Goal: Task Accomplishment & Management: Manage account settings

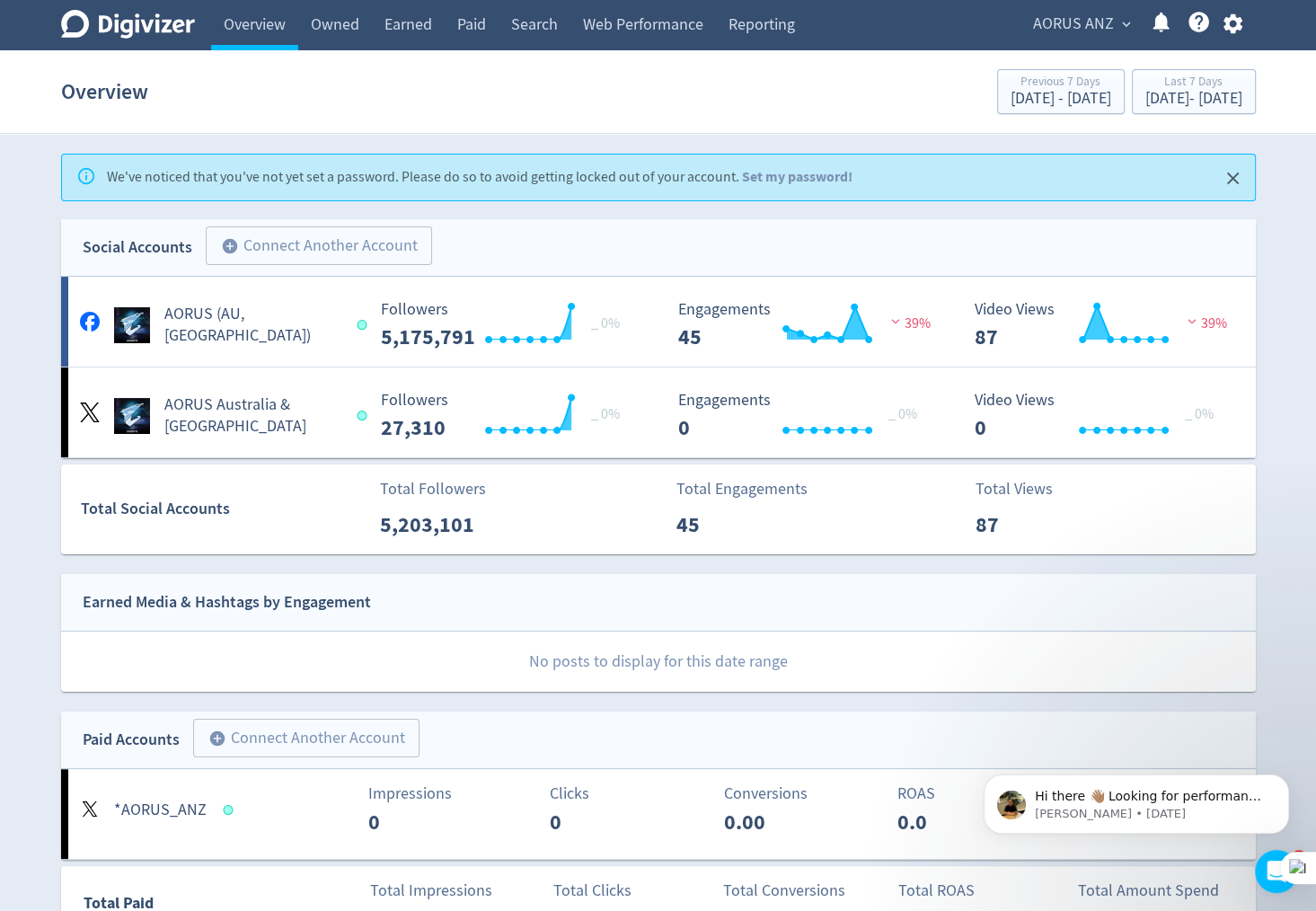
click at [1073, 39] on div "AORUS ANZ expand_more Help Center - Searchable support on using Digivizer" at bounding box center [1135, 25] width 243 height 50
click at [1089, 21] on span "AORUS ANZ" at bounding box center [1073, 24] width 81 height 29
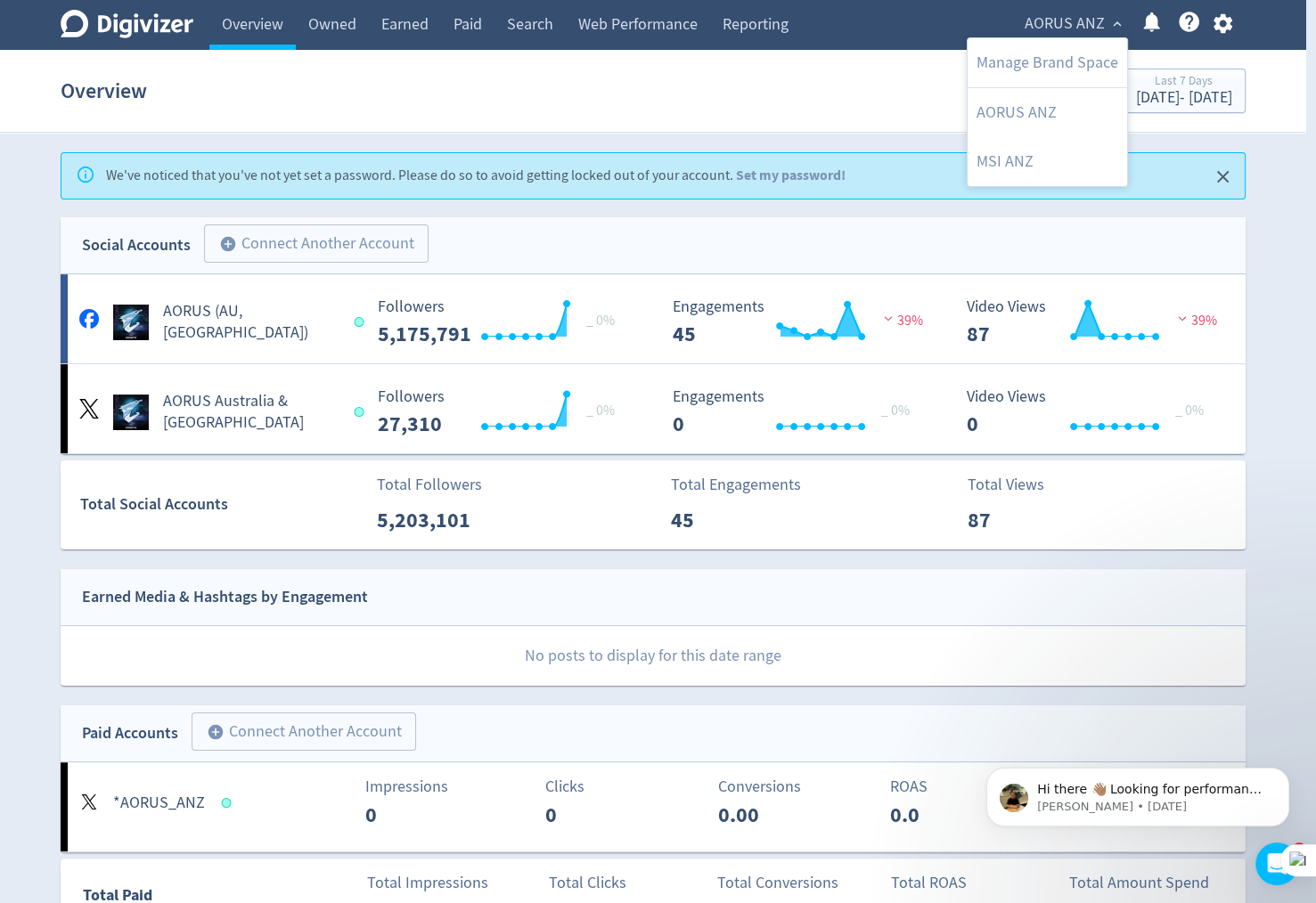
click at [1219, 21] on div at bounding box center [658, 452] width 1316 height 903
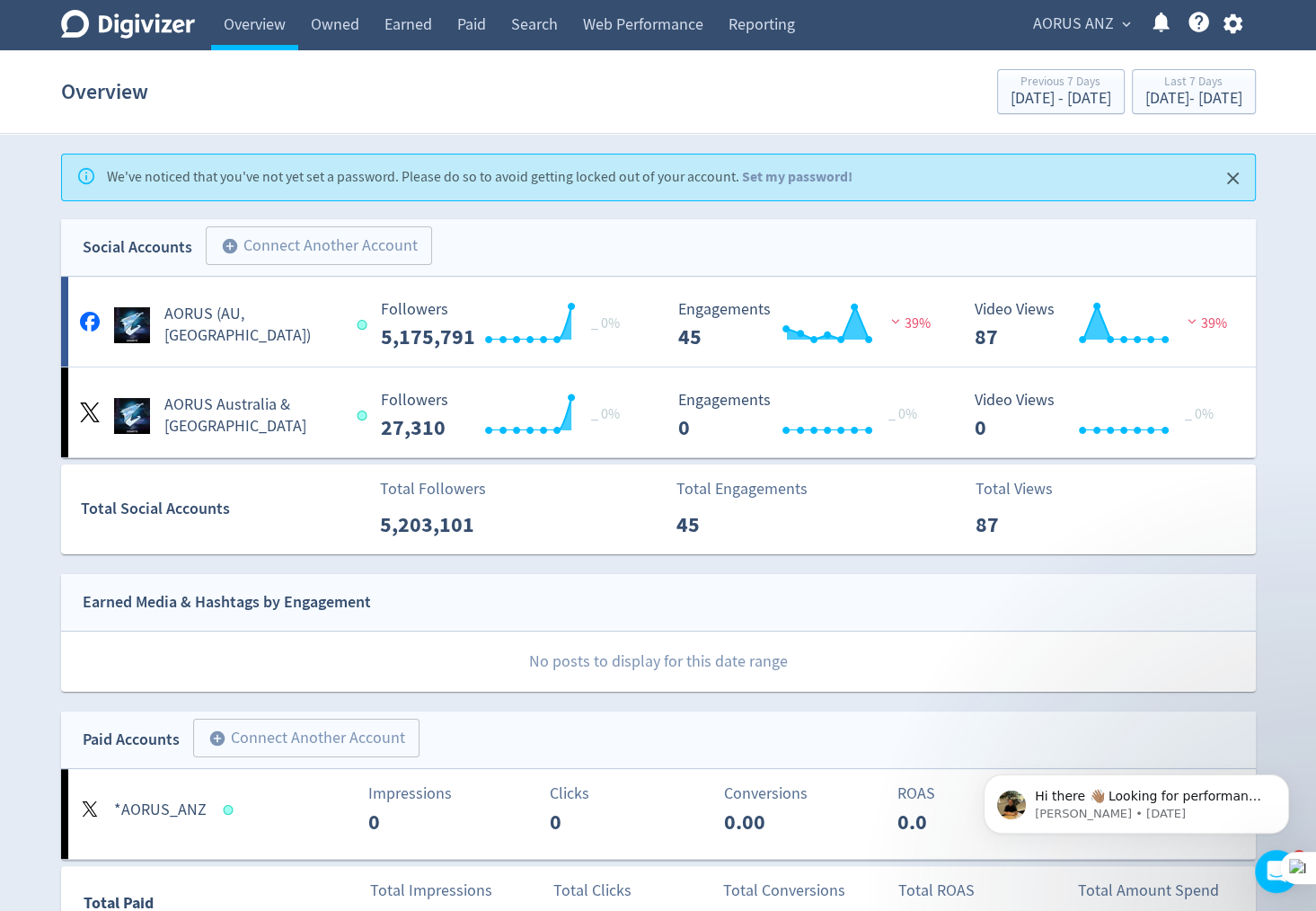
click at [1226, 26] on icon "button" at bounding box center [1233, 24] width 19 height 20
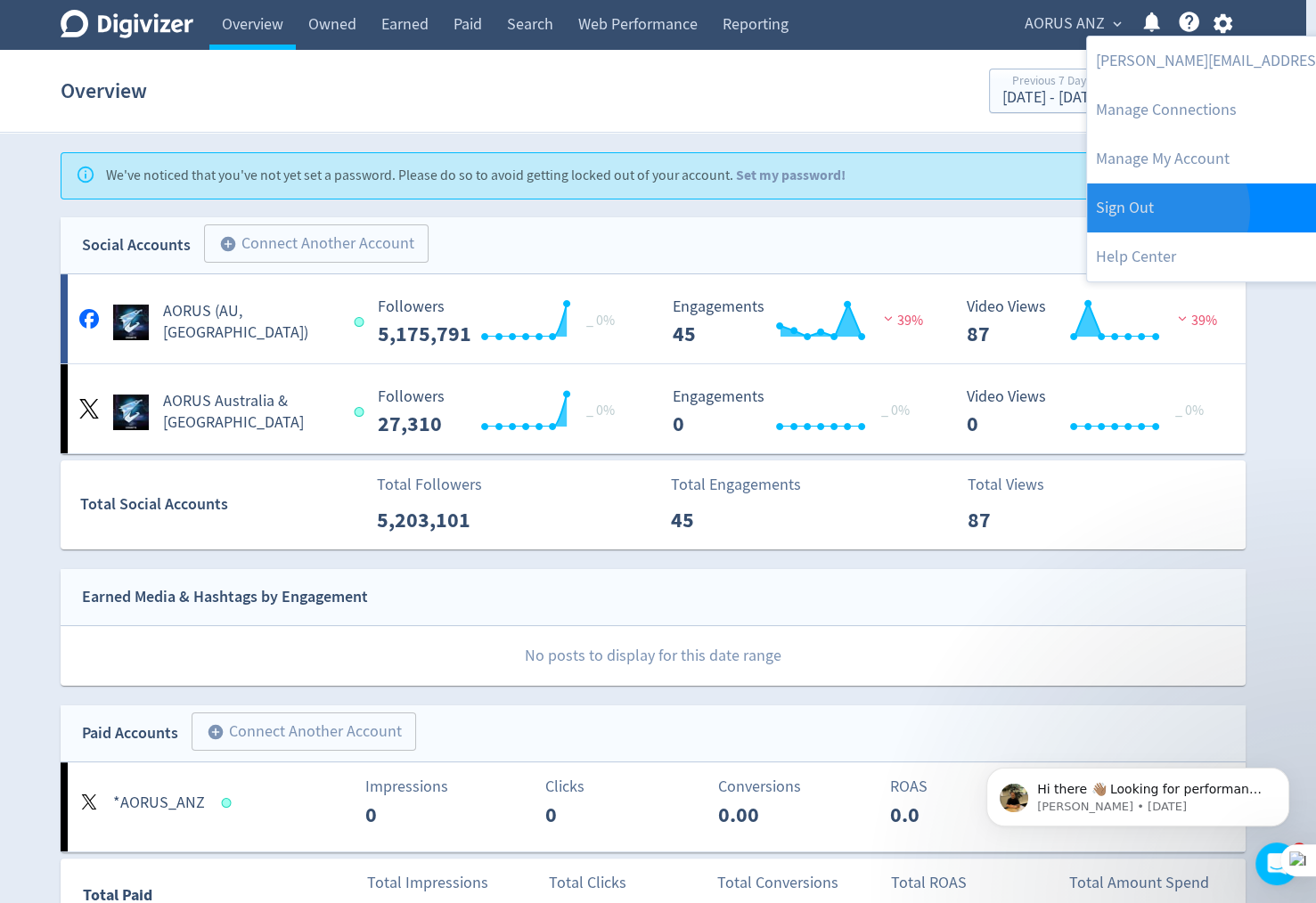
click at [1161, 210] on link "Sign Out" at bounding box center [1268, 207] width 364 height 49
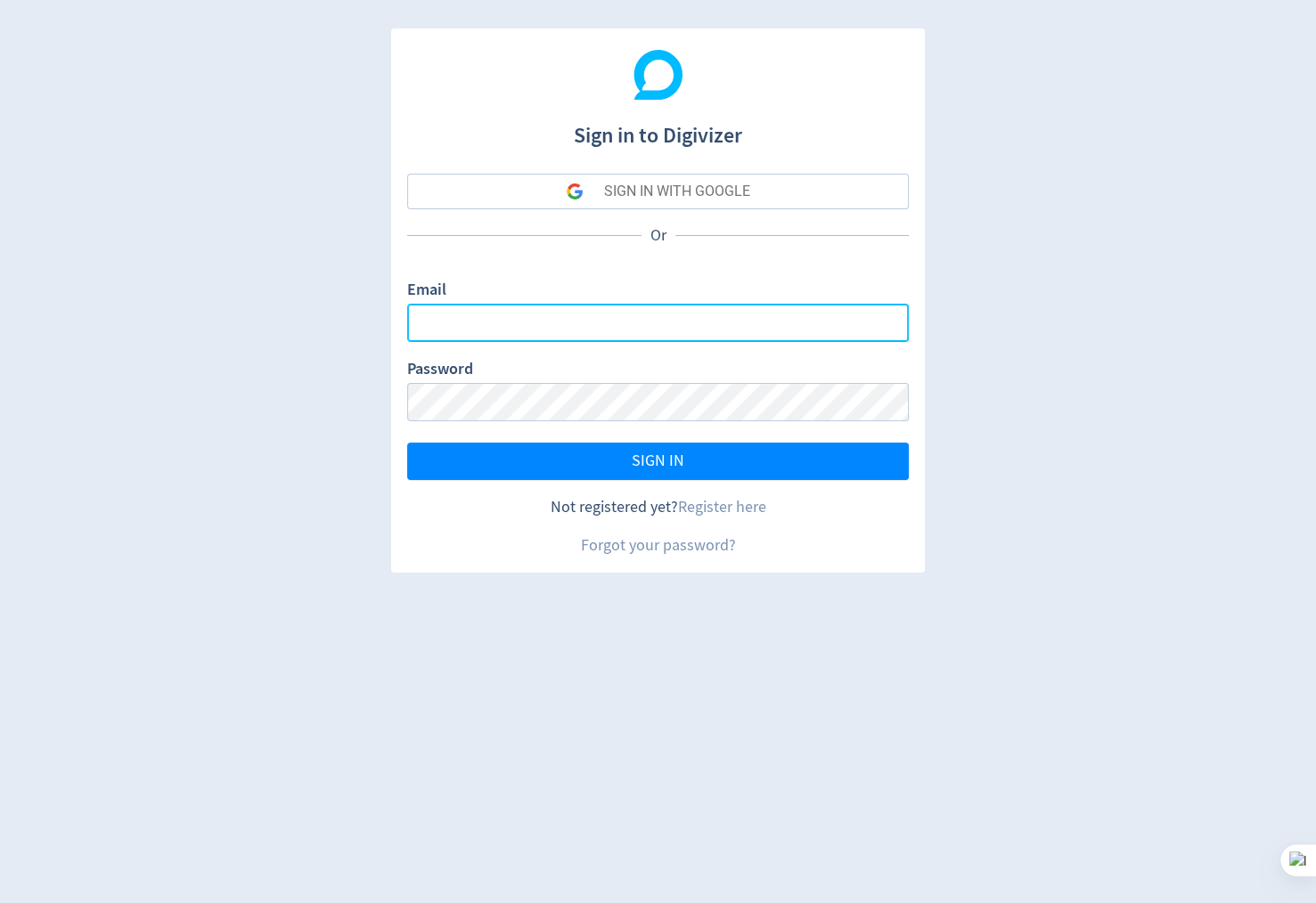
click at [538, 310] on input "Email" at bounding box center [657, 323] width 501 height 38
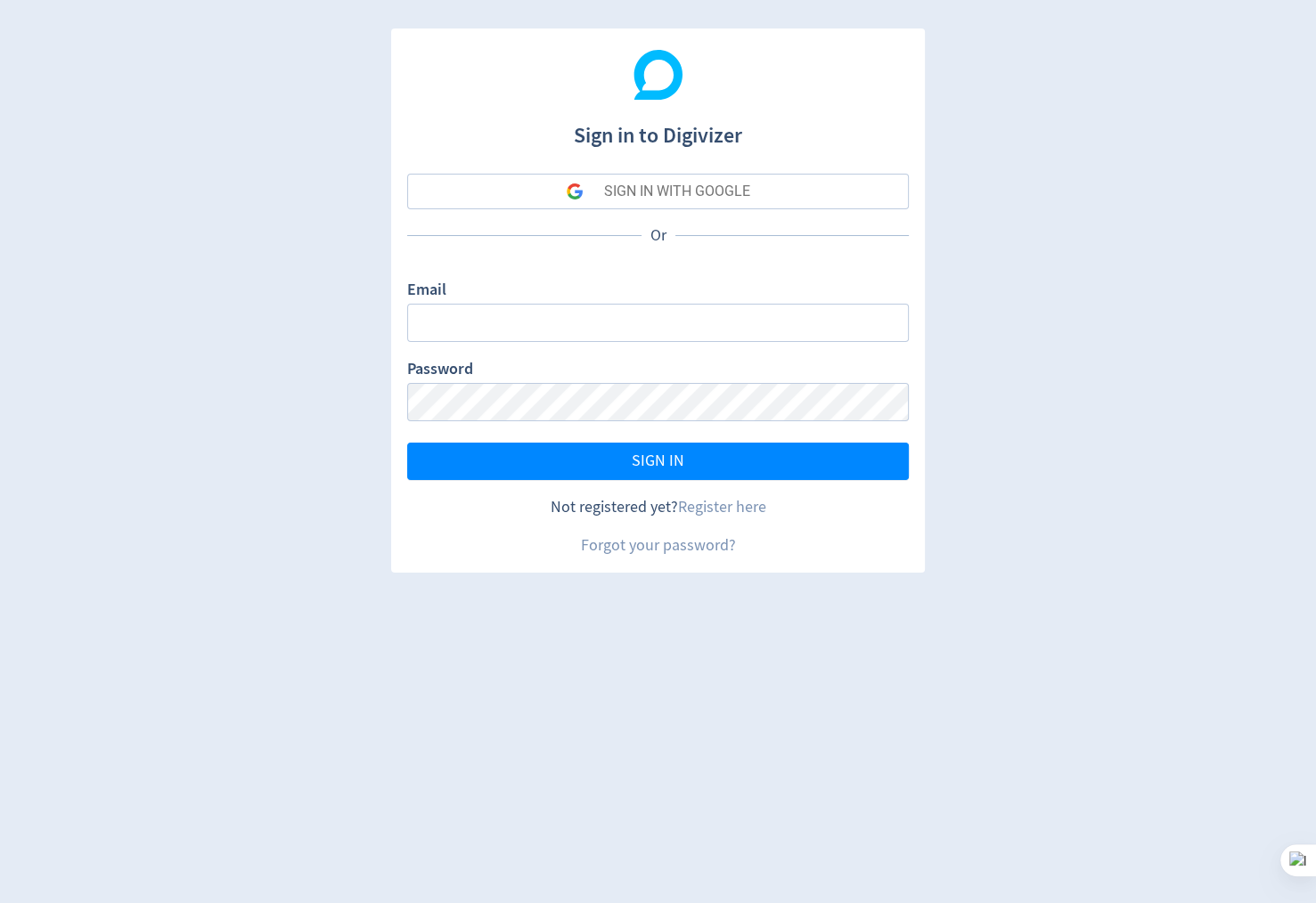
click at [664, 196] on div "SIGN IN WITH GOOGLE" at bounding box center [677, 191] width 146 height 35
